Goal: Task Accomplishment & Management: Use online tool/utility

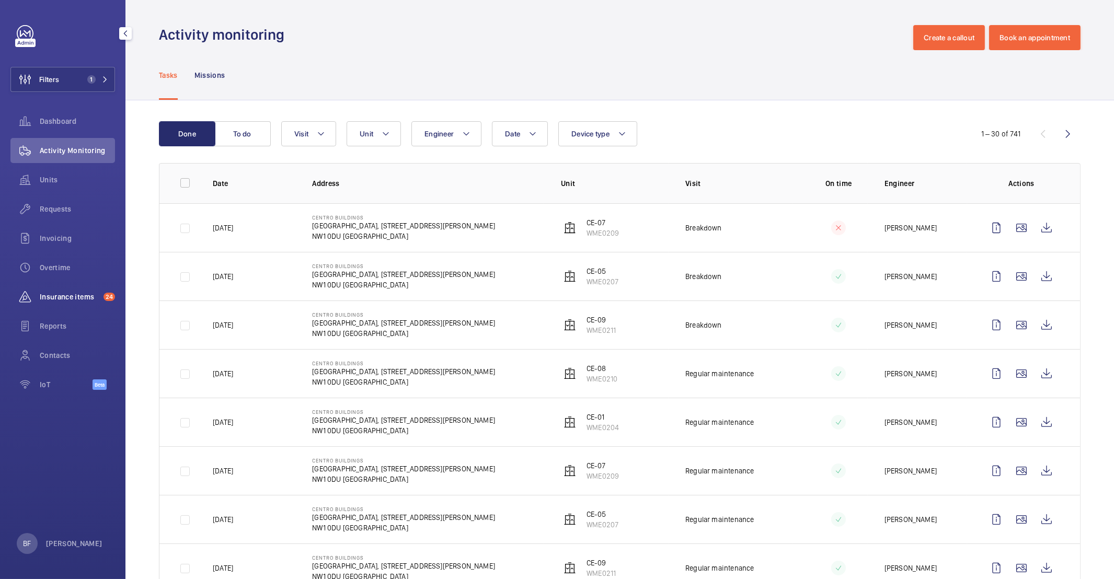
scroll to position [12, 0]
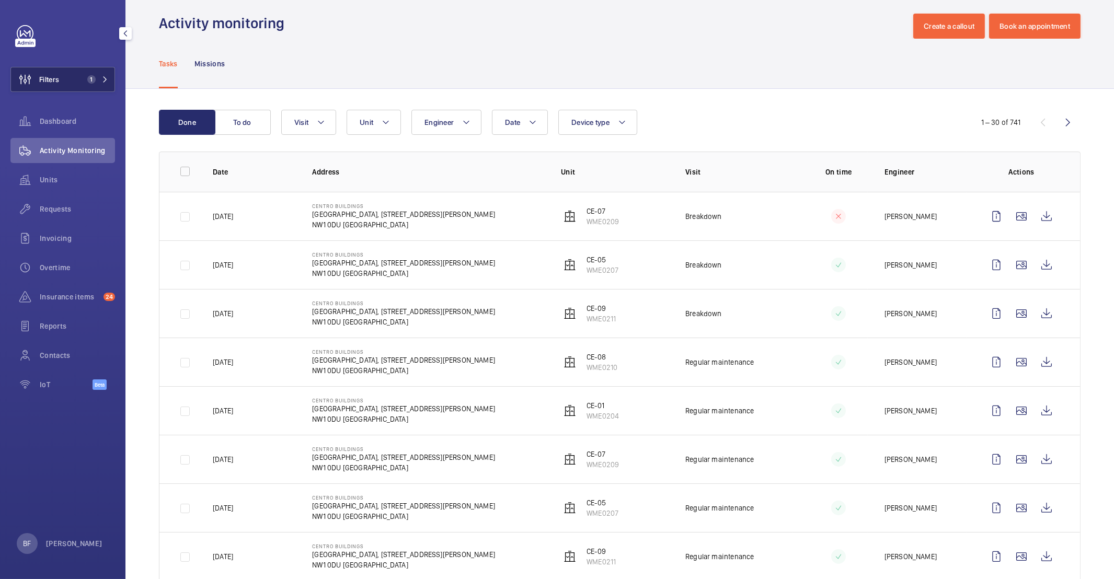
click at [82, 71] on button "Filters 1" at bounding box center [62, 79] width 105 height 25
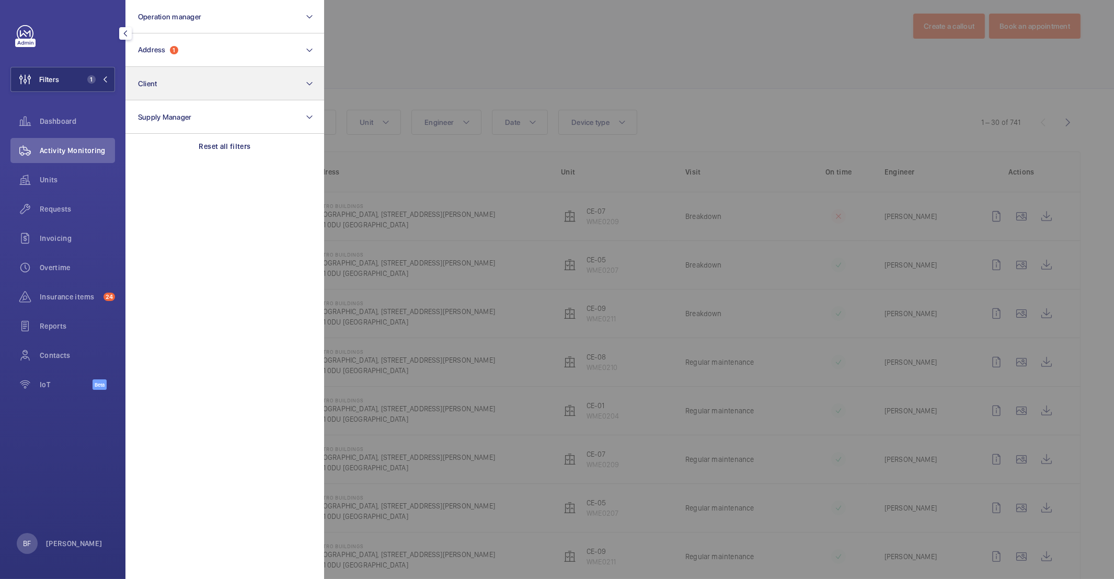
drag, startPoint x: 211, startPoint y: 140, endPoint x: 198, endPoint y: 80, distance: 61.4
click at [211, 140] on div "Reset all filters" at bounding box center [224, 146] width 199 height 25
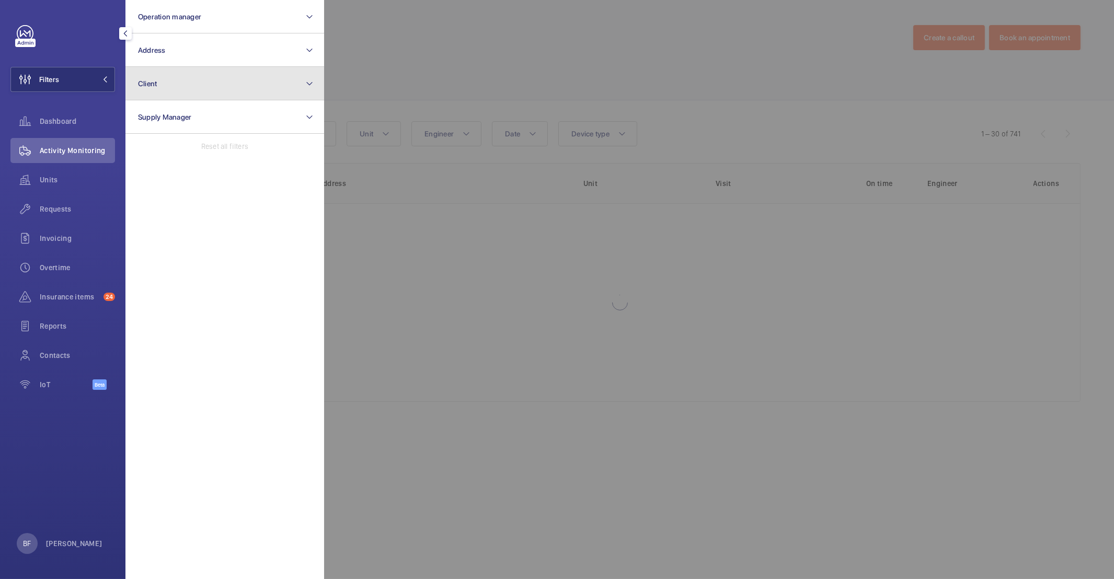
click at [198, 78] on button "Client" at bounding box center [224, 83] width 199 height 33
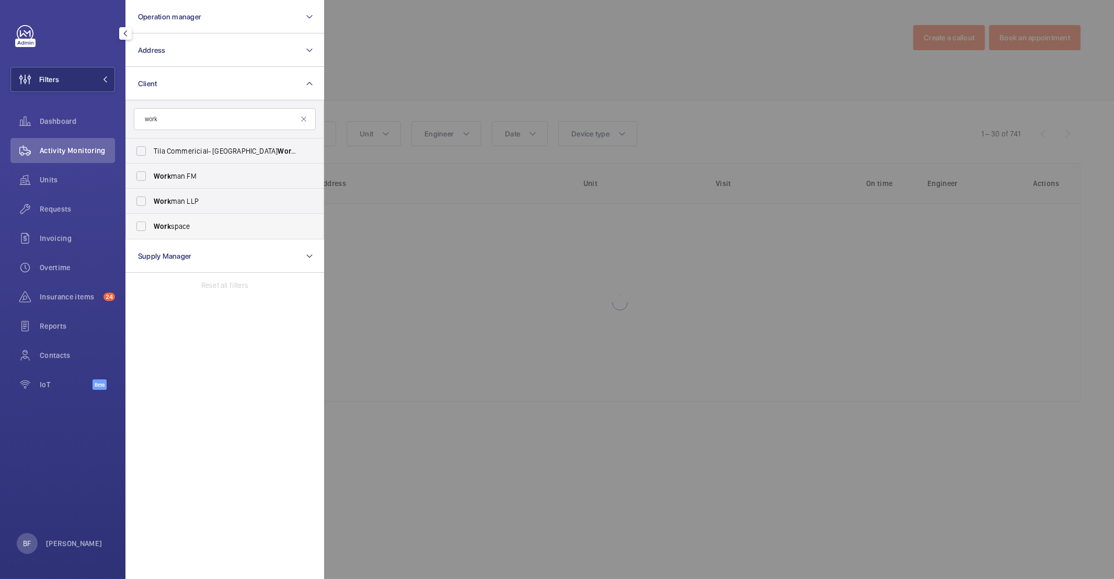
type input "work"
click at [262, 220] on label "Work space" at bounding box center [217, 226] width 182 height 25
click at [152, 220] on input "Work space" at bounding box center [141, 226] width 21 height 21
checkbox input "true"
click at [545, 262] on div at bounding box center [881, 289] width 1114 height 579
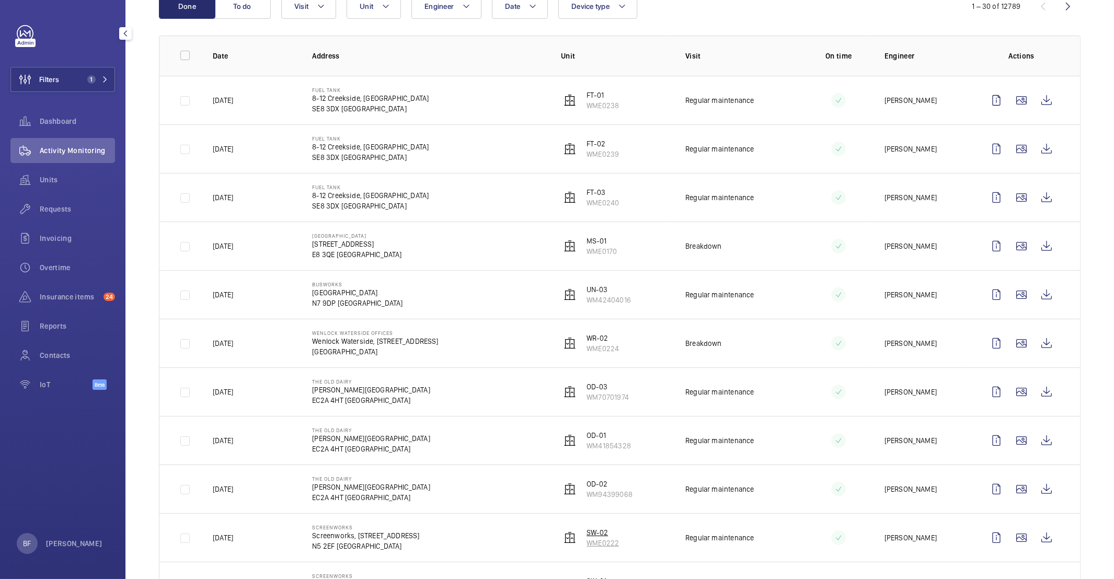
scroll to position [60, 0]
